Goal: Information Seeking & Learning: Learn about a topic

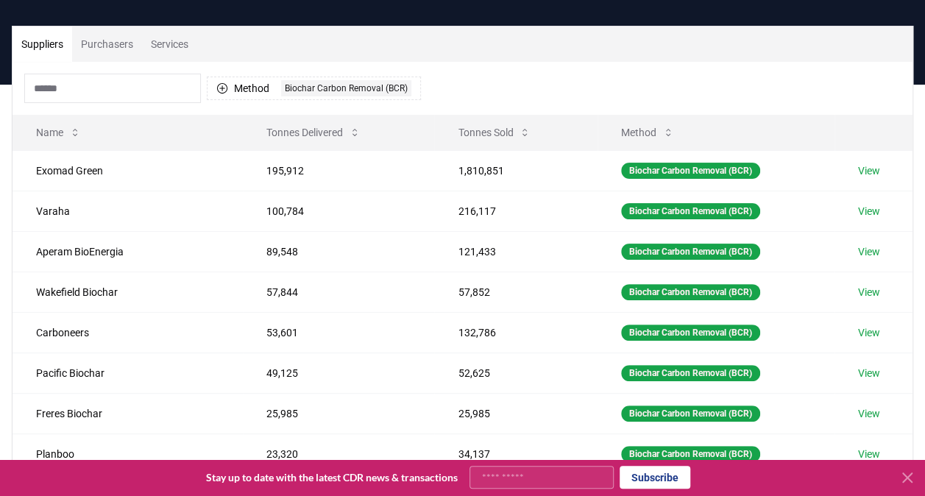
scroll to position [281, 0]
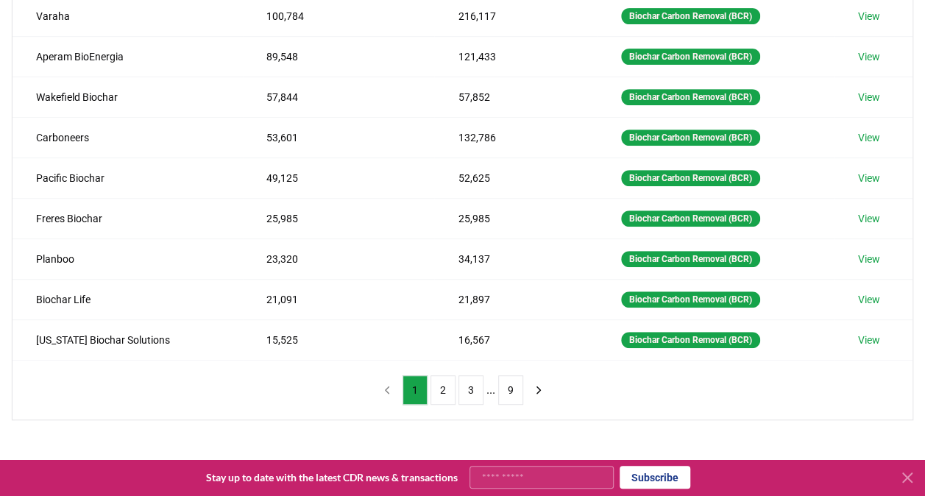
click at [538, 385] on icon "next page" at bounding box center [538, 390] width 13 height 13
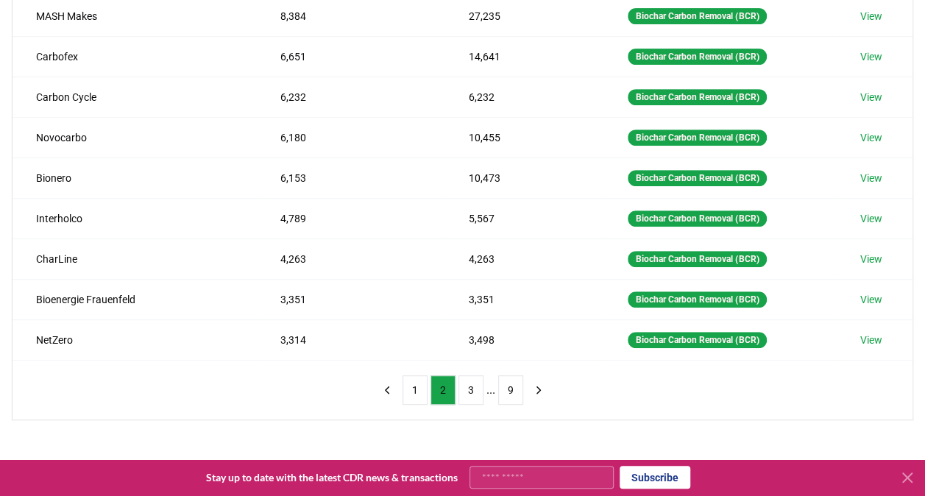
click at [533, 384] on icon "next page" at bounding box center [538, 390] width 13 height 13
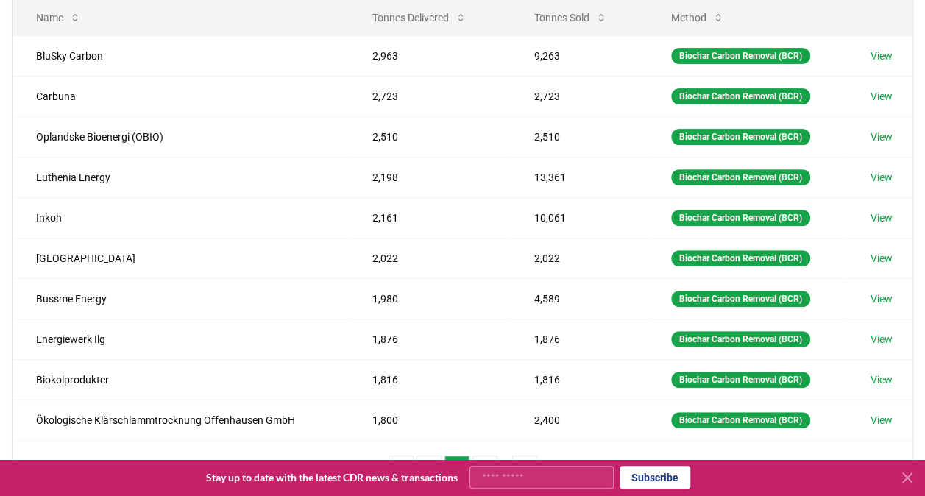
scroll to position [272, 0]
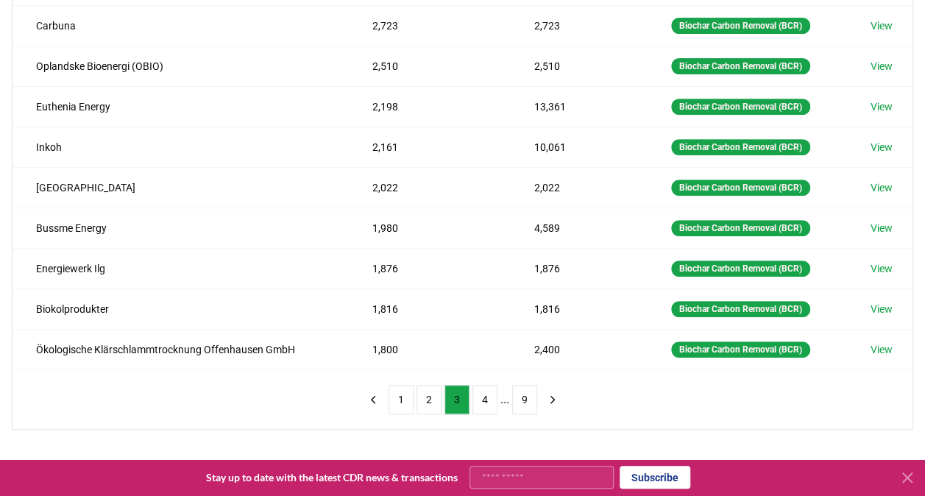
click at [551, 393] on icon "next page" at bounding box center [552, 399] width 13 height 13
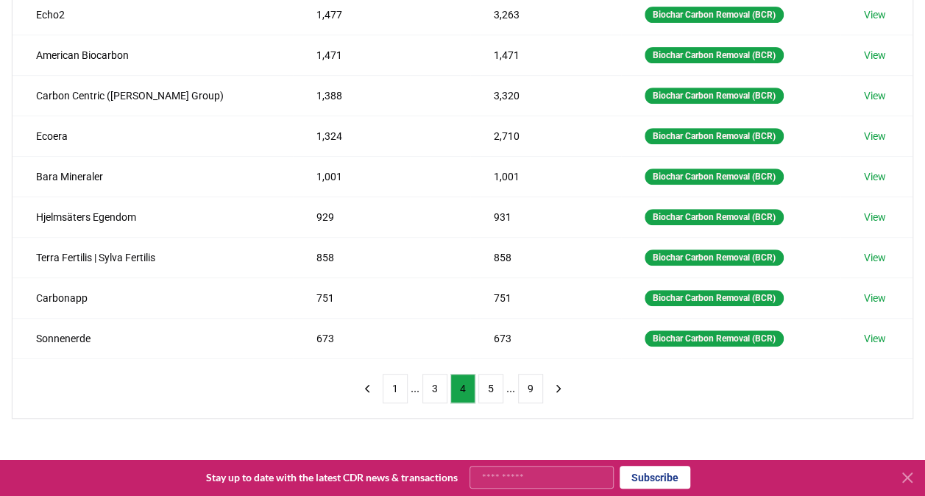
scroll to position [283, 0]
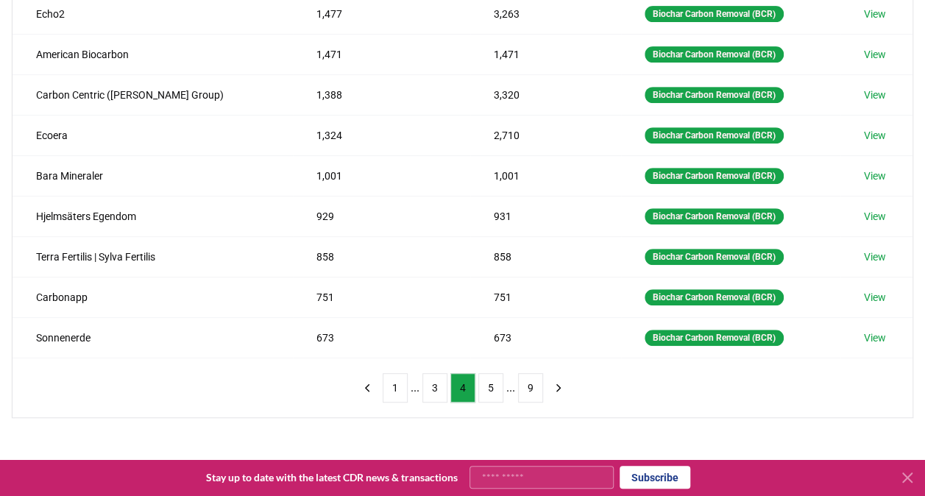
click at [556, 382] on icon "next page" at bounding box center [558, 387] width 13 height 13
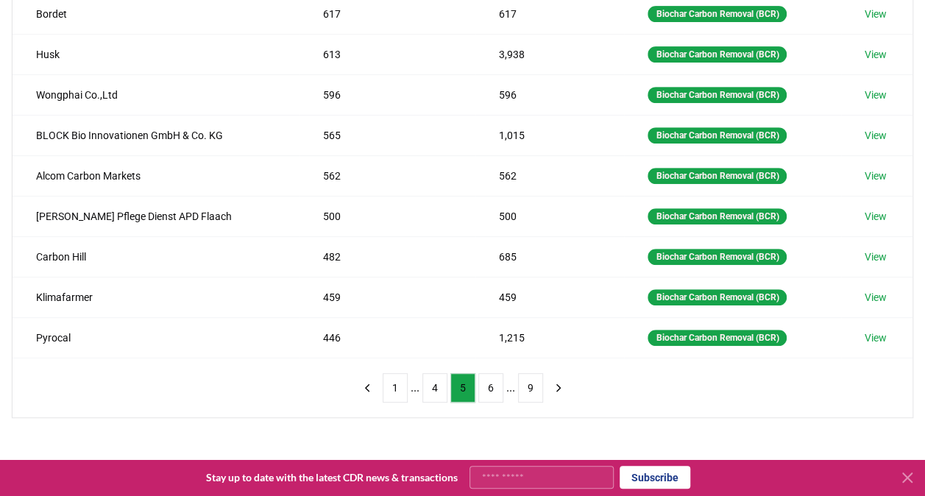
click at [372, 381] on icon "previous page" at bounding box center [367, 387] width 13 height 13
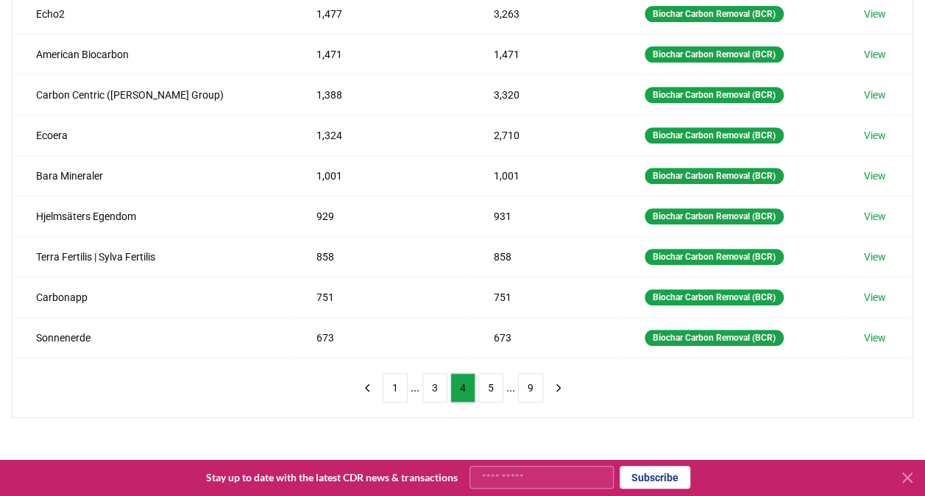
click at [231, 395] on div "Method 1 Biochar Carbon Removal (BCR) Name Tonnes Delivered Tonnes Sold Method …" at bounding box center [463, 141] width 900 height 553
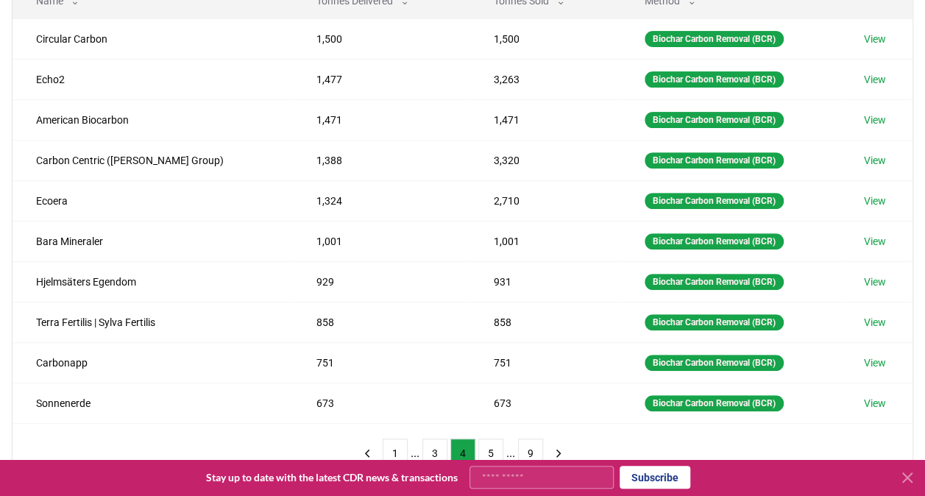
scroll to position [191, 0]
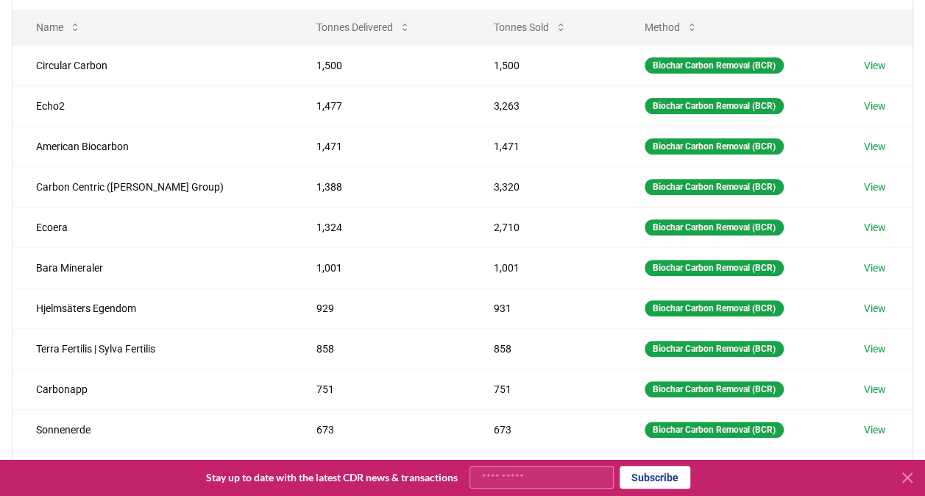
click at [872, 103] on link "View" at bounding box center [875, 106] width 22 height 15
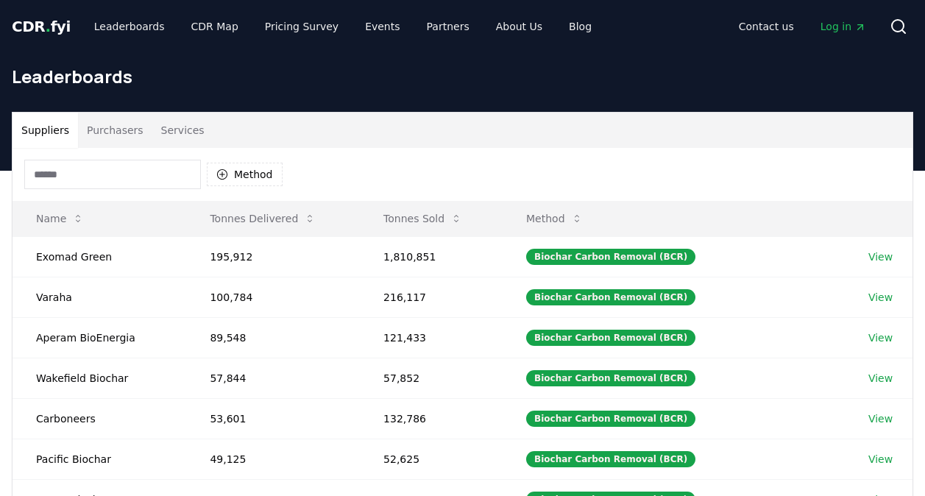
scroll to position [191, 0]
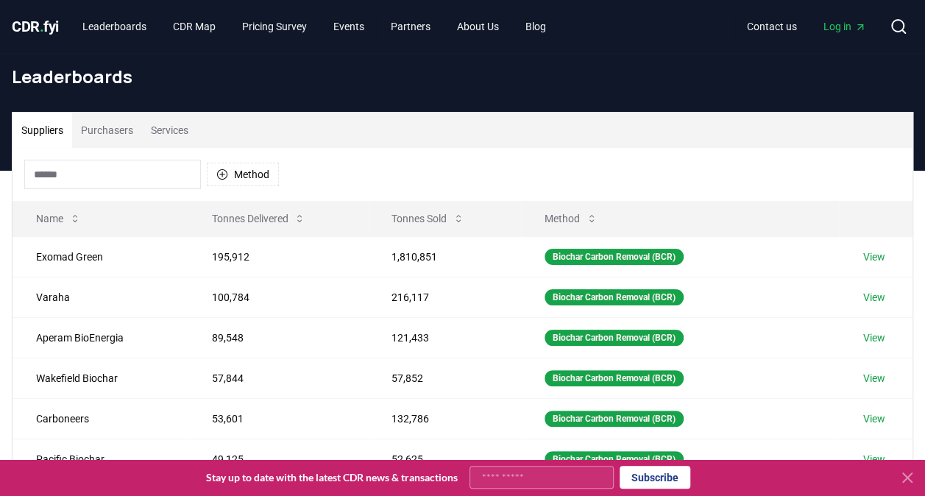
click at [885, 297] on link "View" at bounding box center [874, 297] width 22 height 15
